Goal: Task Accomplishment & Management: Complete application form

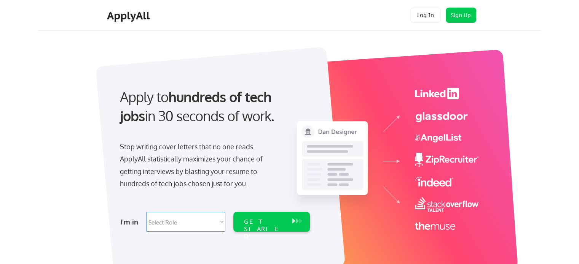
click at [184, 222] on select "Select Role Software Engineering Product Management Customer Success Sales UI/U…" at bounding box center [185, 222] width 79 height 20
select select ""data_science___analytics""
click at [146, 212] on select "Select Role Software Engineering Product Management Customer Success Sales UI/U…" at bounding box center [185, 222] width 79 height 20
select select ""data_science___analytics""
click at [276, 223] on div "GET STARTED" at bounding box center [264, 229] width 41 height 22
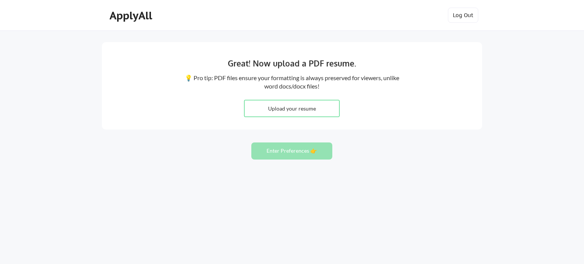
click at [294, 108] on input "file" at bounding box center [292, 108] width 95 height 16
type input "C:\fakepath\[PERSON_NAME] CV.pdf"
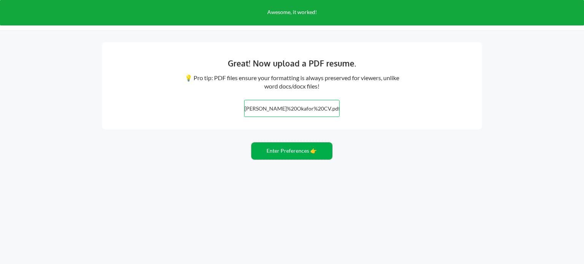
click at [295, 152] on button "Enter Preferences 👉" at bounding box center [291, 151] width 81 height 17
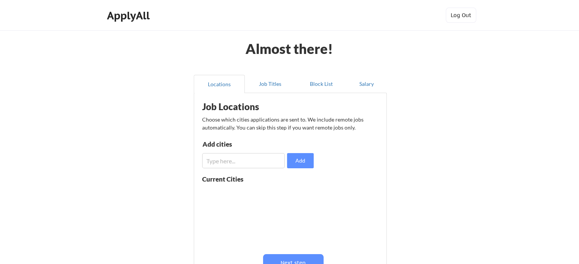
click at [253, 159] on input "input" at bounding box center [243, 160] width 83 height 15
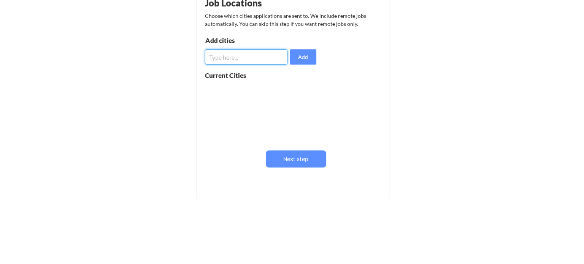
scroll to position [108, 0]
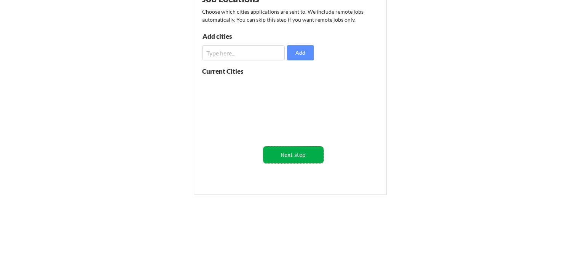
click at [284, 156] on button "Next step" at bounding box center [293, 154] width 60 height 17
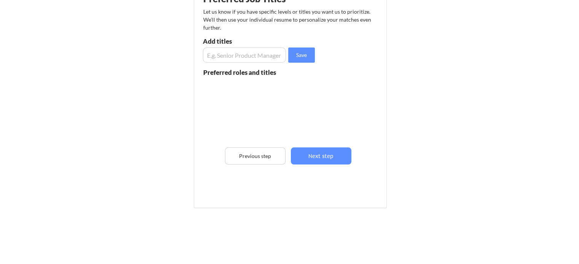
click at [245, 51] on input "input" at bounding box center [244, 55] width 83 height 15
type input "AI Engineer"
click at [307, 52] on button "Save" at bounding box center [301, 55] width 27 height 15
click at [242, 59] on input "input" at bounding box center [244, 55] width 83 height 15
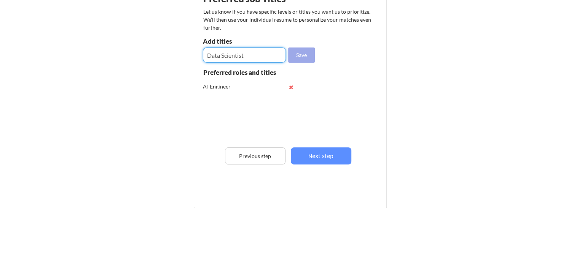
type input "Data Scientist"
click at [309, 54] on button "Save" at bounding box center [301, 55] width 27 height 15
click at [250, 49] on input "input" at bounding box center [244, 55] width 83 height 15
type input "Data Analyst"
click at [296, 56] on button "Save" at bounding box center [301, 55] width 27 height 15
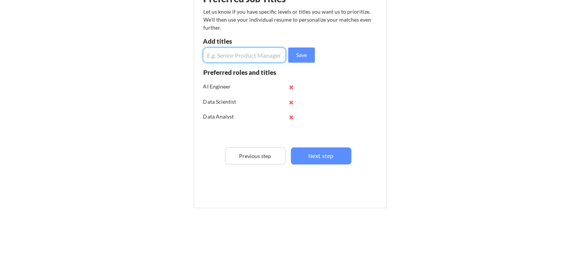
click at [234, 56] on input "input" at bounding box center [244, 55] width 83 height 15
type input "AI/LLM Engineer"
click at [294, 53] on button "Save" at bounding box center [301, 55] width 27 height 15
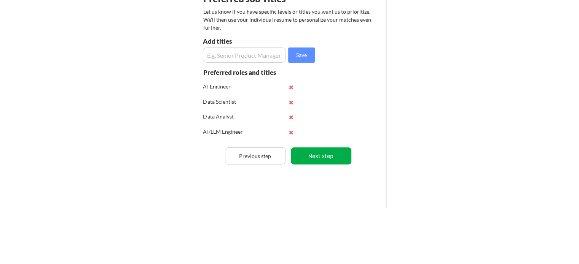
click at [324, 155] on button "Next step" at bounding box center [321, 156] width 60 height 17
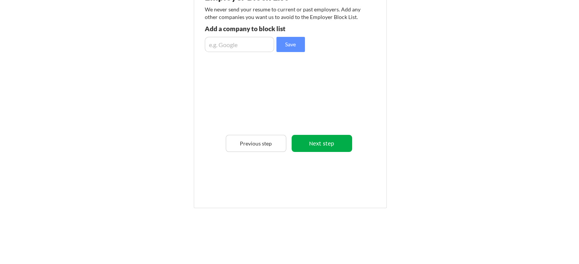
click at [319, 143] on button "Next step" at bounding box center [321, 143] width 60 height 17
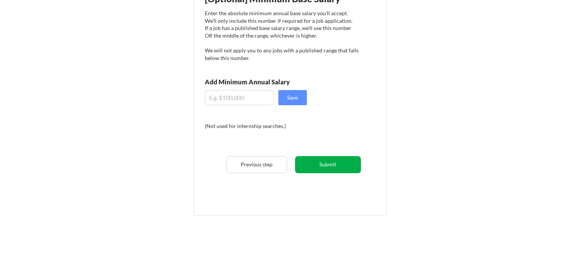
click at [331, 164] on button "Submit" at bounding box center [328, 164] width 66 height 17
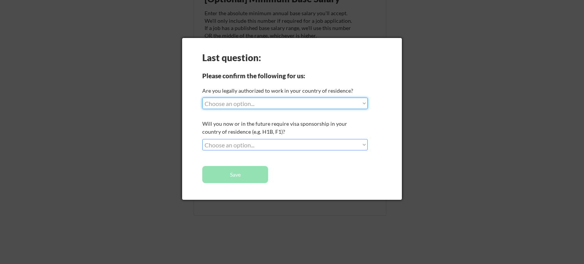
click at [266, 106] on select "Choose an option... Yes, I am a US Citizen Yes, I am a Canadian Citizen Yes, I …" at bounding box center [285, 103] width 166 height 11
select select ""yes__i_am_here_on_a_visa__h1b__opt__etc__""
click at [202, 98] on select "Choose an option... Yes, I am a US Citizen Yes, I am a Canadian Citizen Yes, I …" at bounding box center [285, 103] width 166 height 11
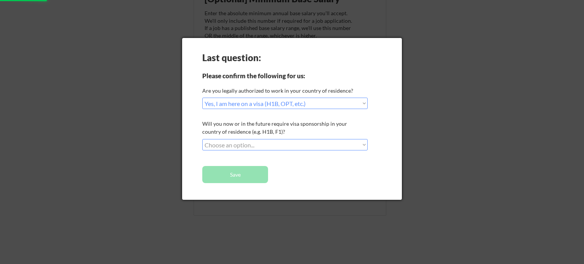
click at [247, 140] on select "Choose an option... No, I will not need sponsorship Yes, I will need sponsorship" at bounding box center [285, 144] width 166 height 11
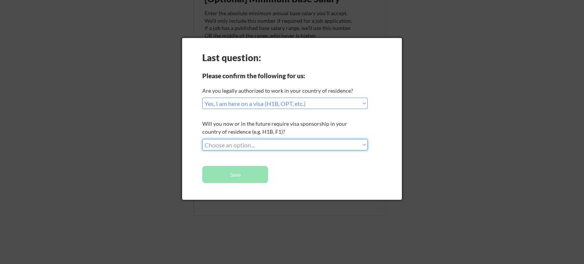
select select ""yes__i_will_need_sponsorship""
click at [202, 139] on select "Choose an option... No, I will not need sponsorship Yes, I will need sponsorship" at bounding box center [285, 144] width 166 height 11
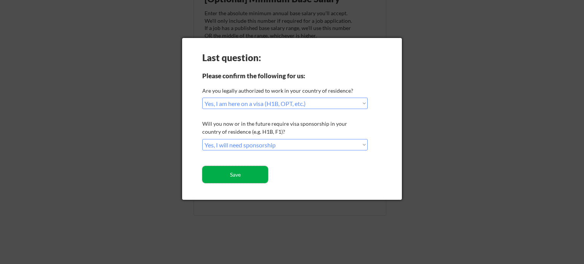
click at [241, 175] on button "Save" at bounding box center [235, 174] width 66 height 17
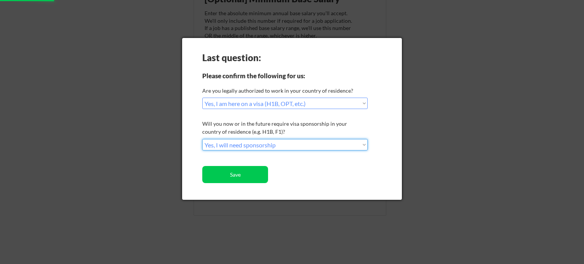
click at [277, 146] on select "Choose an option... No, I will not need sponsorship Yes, I will need sponsorship" at bounding box center [285, 144] width 166 height 11
